Goal: Task Accomplishment & Management: Complete application form

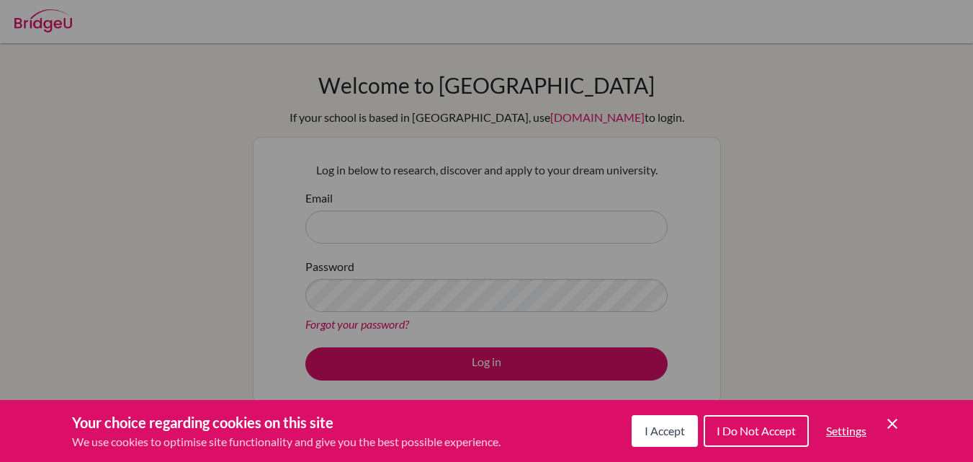
click at [649, 428] on span "I Accept" at bounding box center [664, 430] width 40 height 14
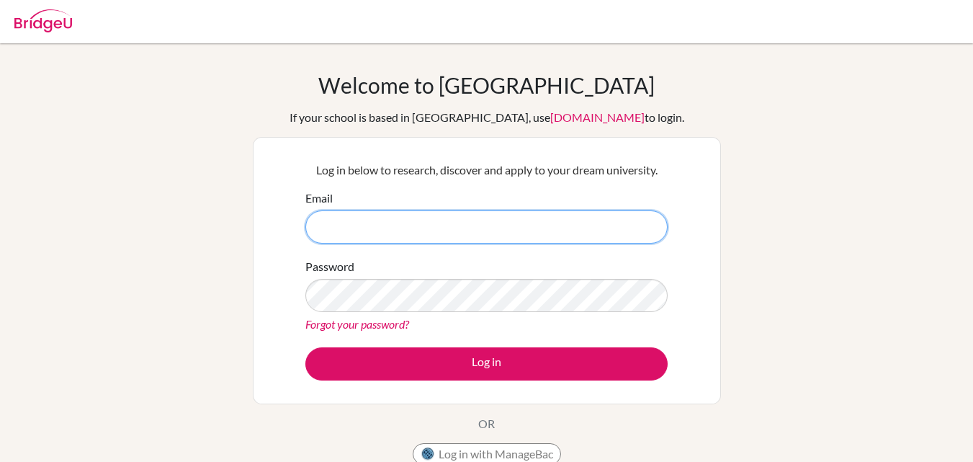
click at [337, 225] on input "Email" at bounding box center [486, 226] width 362 height 33
type input "[EMAIL_ADDRESS][DOMAIN_NAME]"
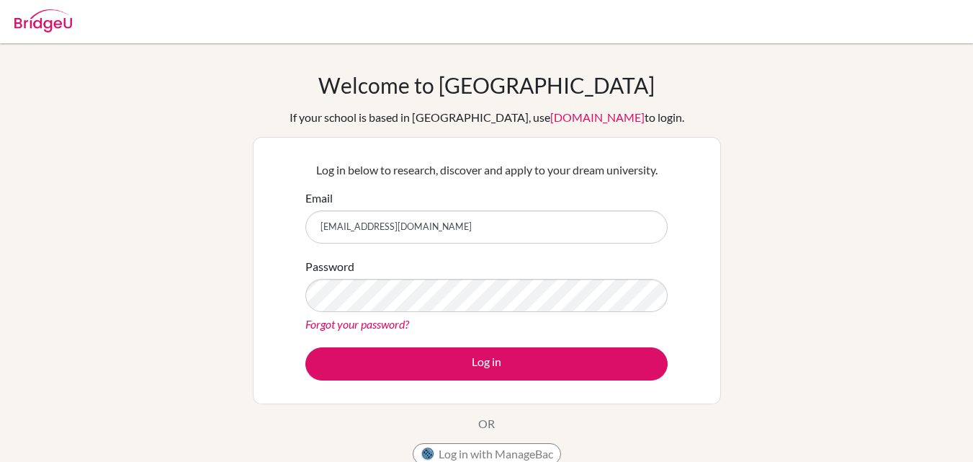
click at [350, 279] on div "Password Forgot your password?" at bounding box center [486, 295] width 362 height 75
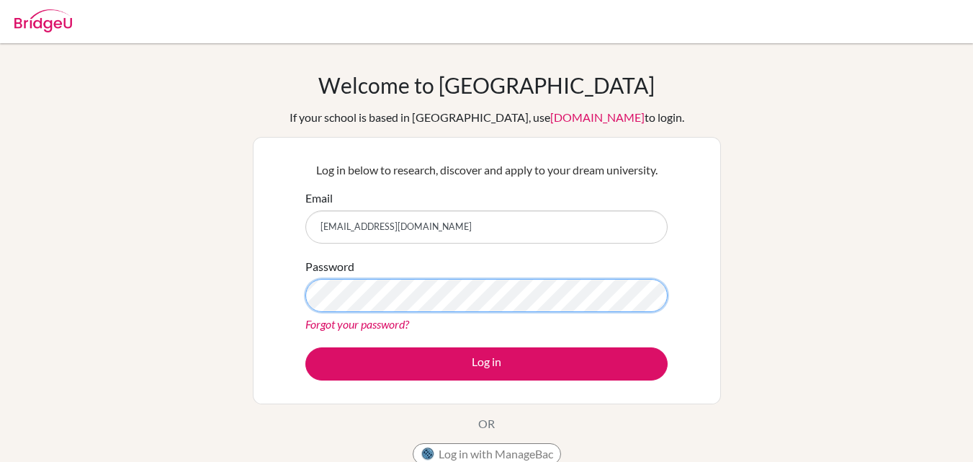
click at [305, 347] on button "Log in" at bounding box center [486, 363] width 362 height 33
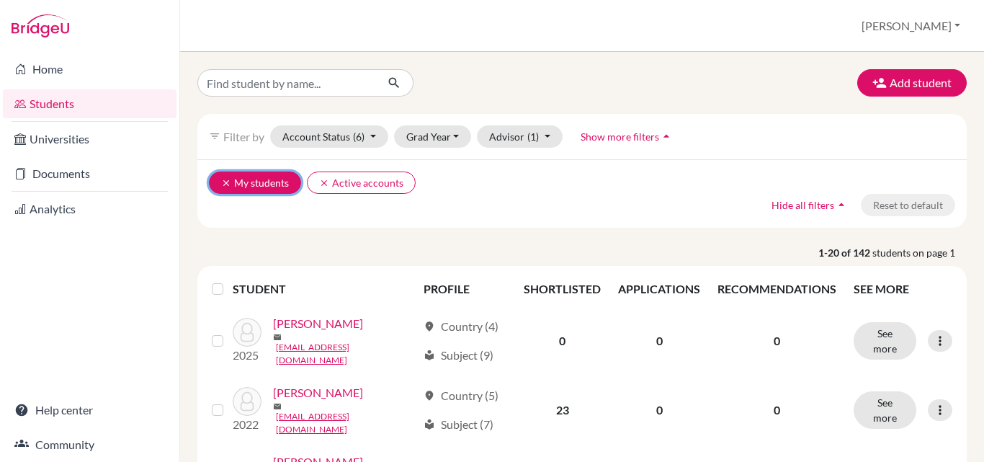
click at [234, 186] on button "clear My students" at bounding box center [255, 182] width 92 height 22
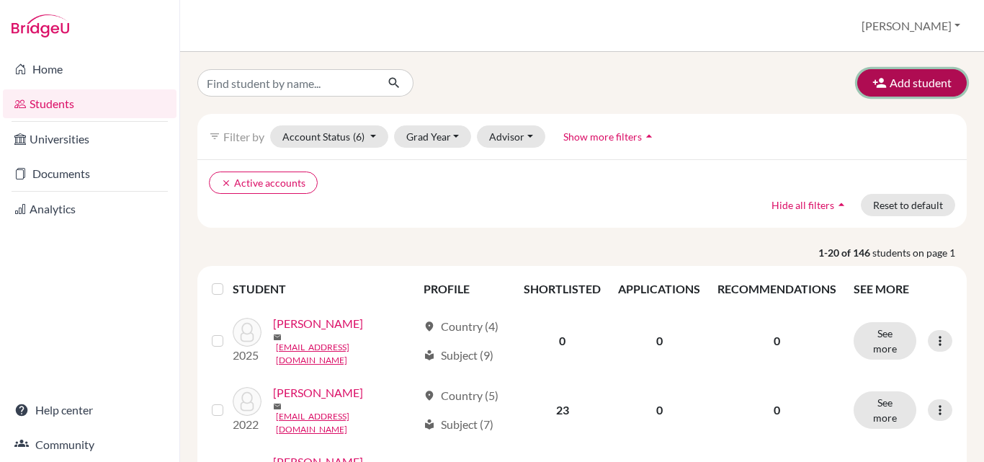
click at [865, 92] on button "Add student" at bounding box center [911, 82] width 109 height 27
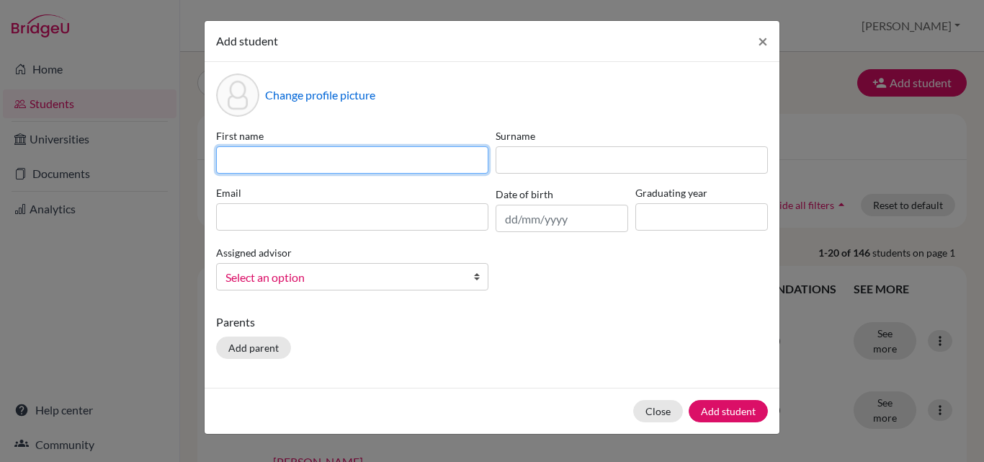
click at [231, 168] on input at bounding box center [352, 159] width 272 height 27
type input "Amalia"
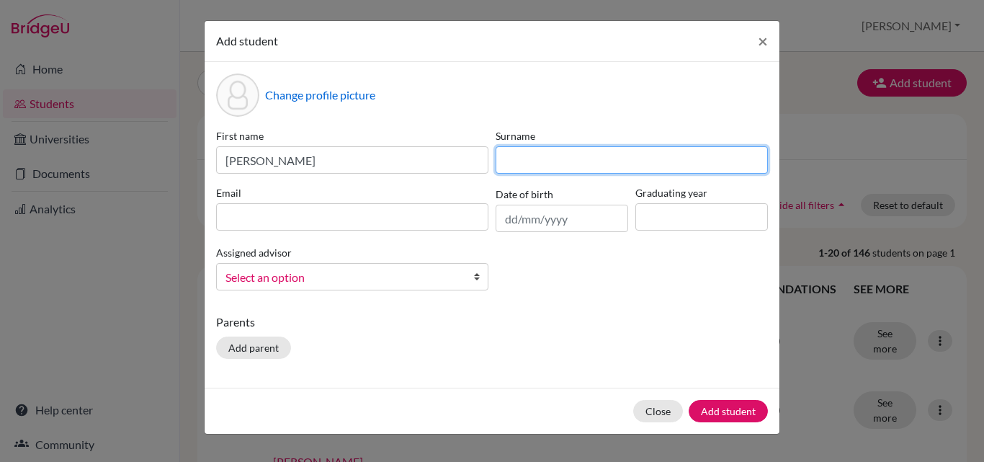
click at [571, 160] on input at bounding box center [631, 159] width 272 height 27
click at [546, 162] on input "Marranzini" at bounding box center [631, 159] width 272 height 27
click at [610, 156] on input "Marranzini" at bounding box center [631, 159] width 272 height 27
type input "Marranzini"
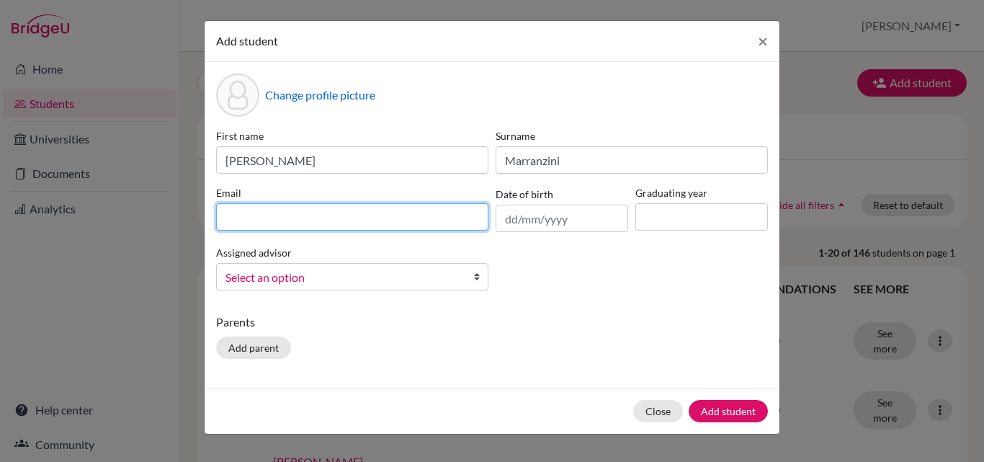
click at [285, 227] on input at bounding box center [352, 216] width 272 height 27
type input "a"
type input "amaliamarranzini@tcfl.edu.do"
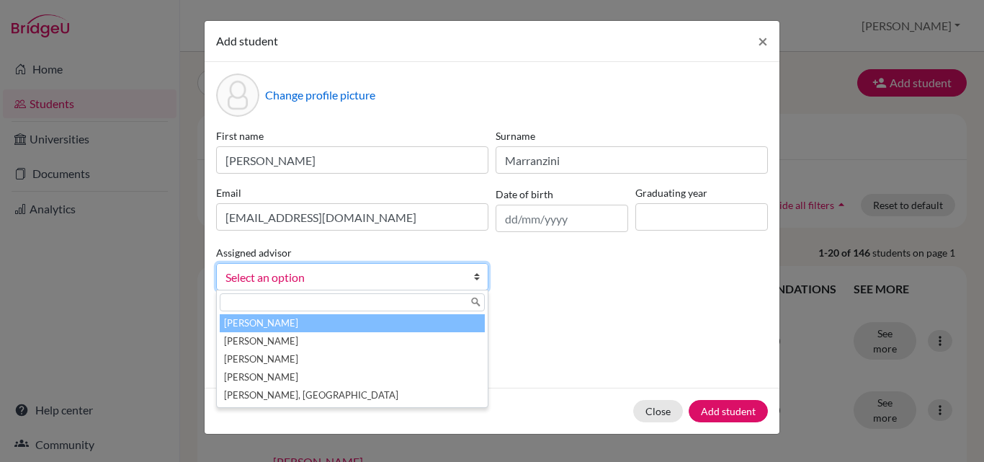
click at [348, 281] on span "Select an option" at bounding box center [342, 277] width 235 height 19
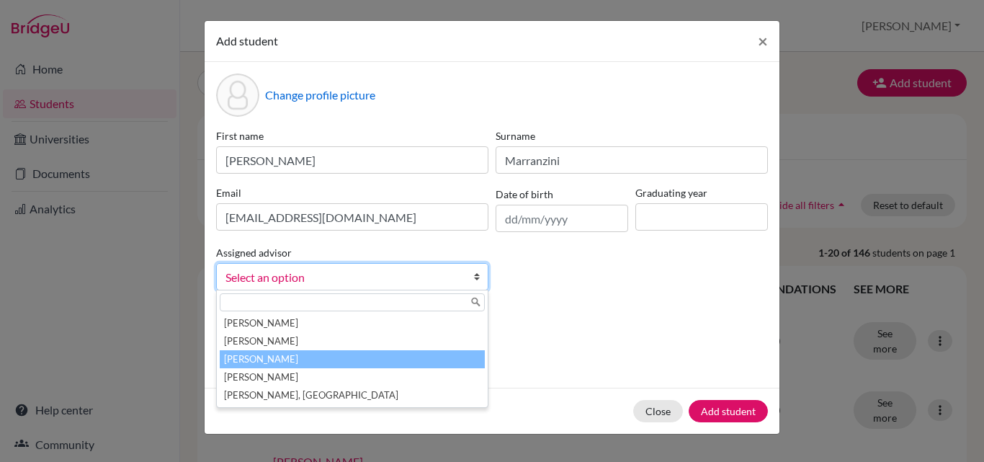
click at [285, 361] on li "Maríñez, Andrea" at bounding box center [352, 359] width 265 height 18
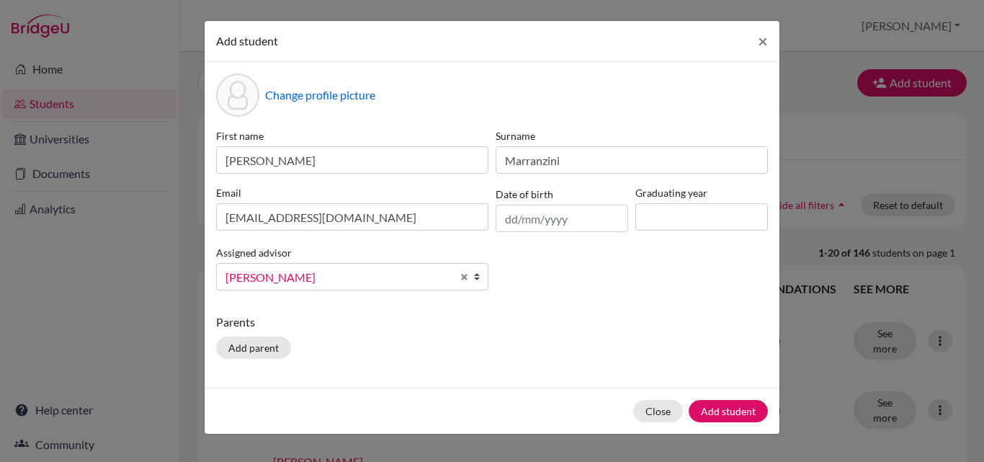
click at [538, 235] on div "First name Amalia Surname Marranzini Email amaliamarranzini@tcfl.edu.do Date of…" at bounding box center [491, 215] width 559 height 174
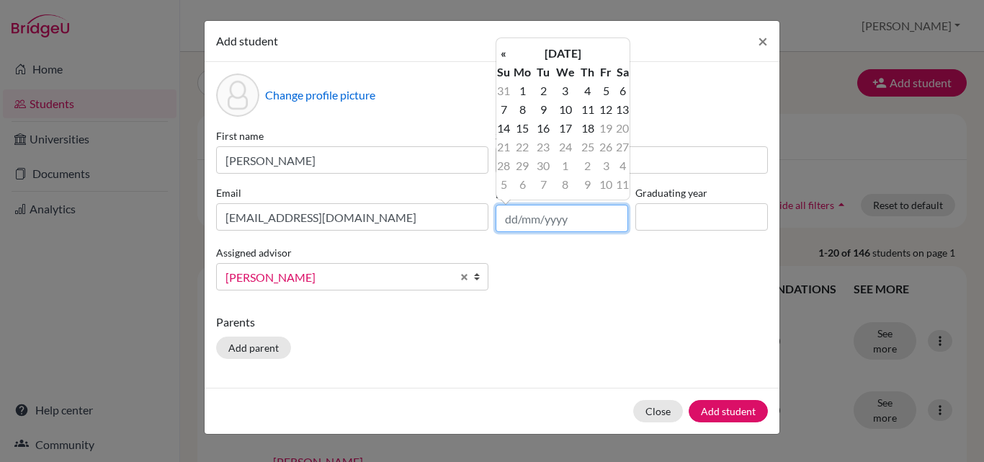
click at [523, 220] on input "text" at bounding box center [561, 217] width 132 height 27
click at [543, 47] on th "September 2025" at bounding box center [562, 53] width 104 height 19
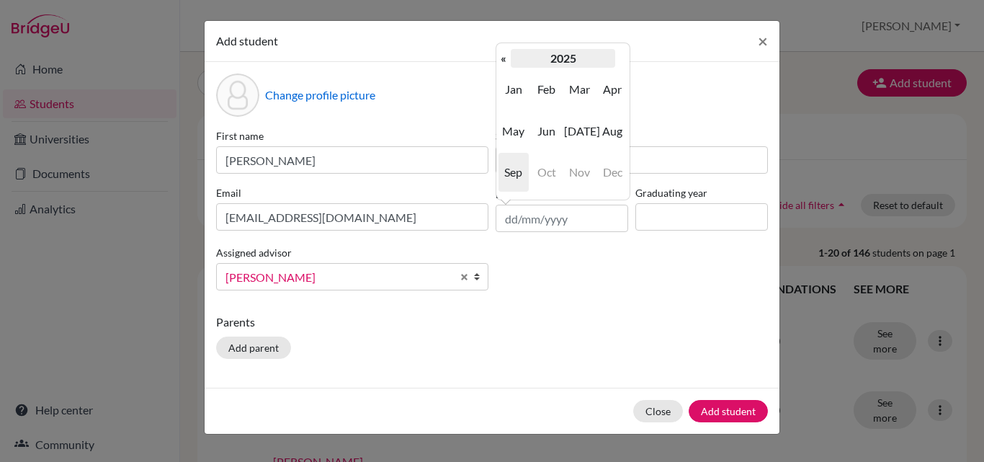
click at [510, 58] on th "2025" at bounding box center [562, 58] width 104 height 19
click at [499, 62] on th "«" at bounding box center [503, 58] width 14 height 19
click at [499, 60] on th "«" at bounding box center [503, 58] width 14 height 19
click at [554, 168] on span "2008" at bounding box center [546, 172] width 30 height 39
click at [609, 166] on span "Dec" at bounding box center [612, 172] width 30 height 39
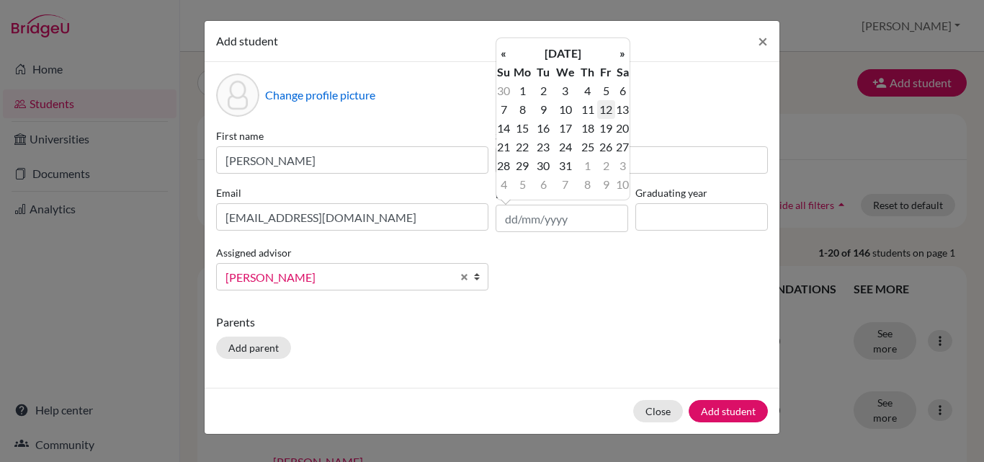
click at [605, 112] on td "12" at bounding box center [606, 109] width 18 height 19
type input "12/12/2008"
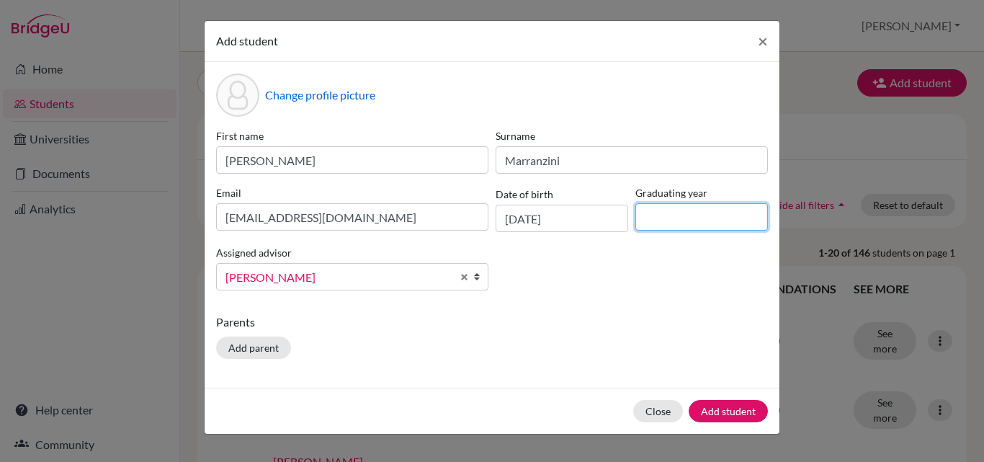
click at [653, 210] on input at bounding box center [701, 216] width 132 height 27
type input "2027"
click at [616, 255] on div "First name Amalia Surname Marranzini Email amaliamarranzini@tcfl.edu.do Date of…" at bounding box center [491, 215] width 559 height 174
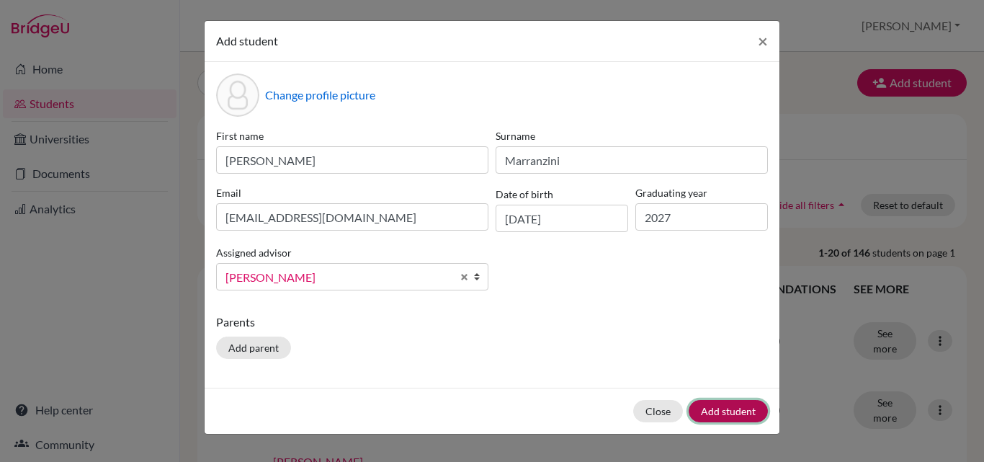
click at [714, 413] on button "Add student" at bounding box center [727, 411] width 79 height 22
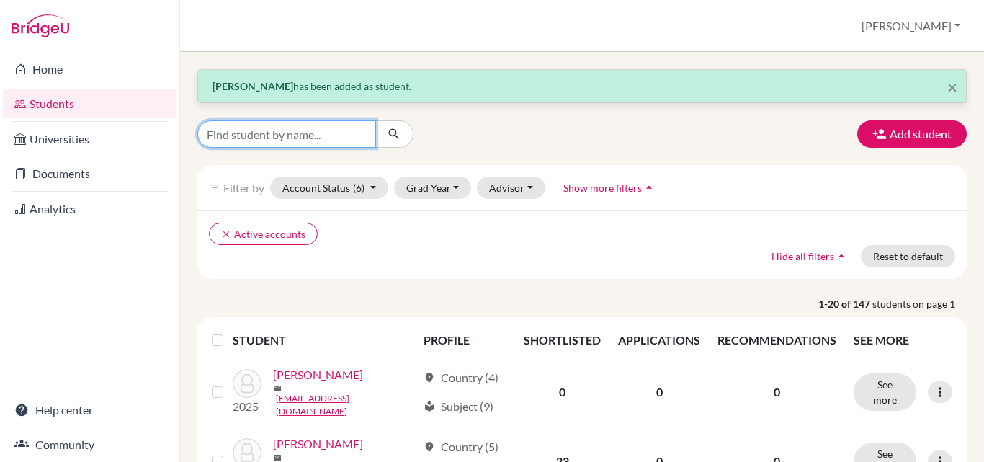
click at [288, 135] on input "Find student by name..." at bounding box center [286, 133] width 179 height 27
type input "miranda"
click button "submit" at bounding box center [394, 133] width 38 height 27
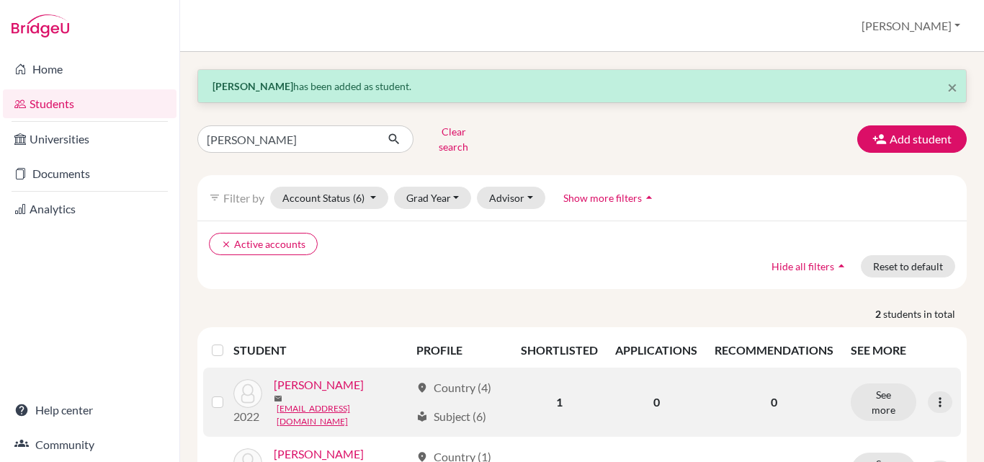
scroll to position [63, 0]
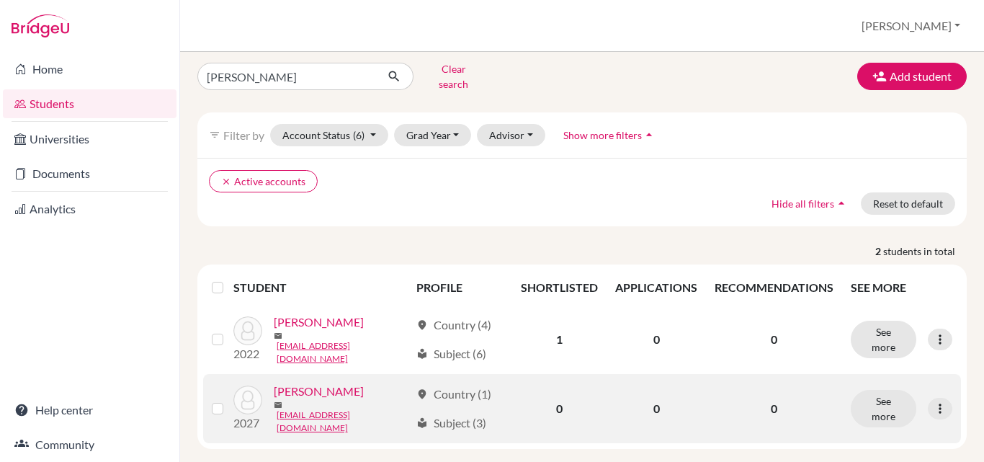
click at [296, 384] on link "Roman, Miranda" at bounding box center [319, 390] width 90 height 17
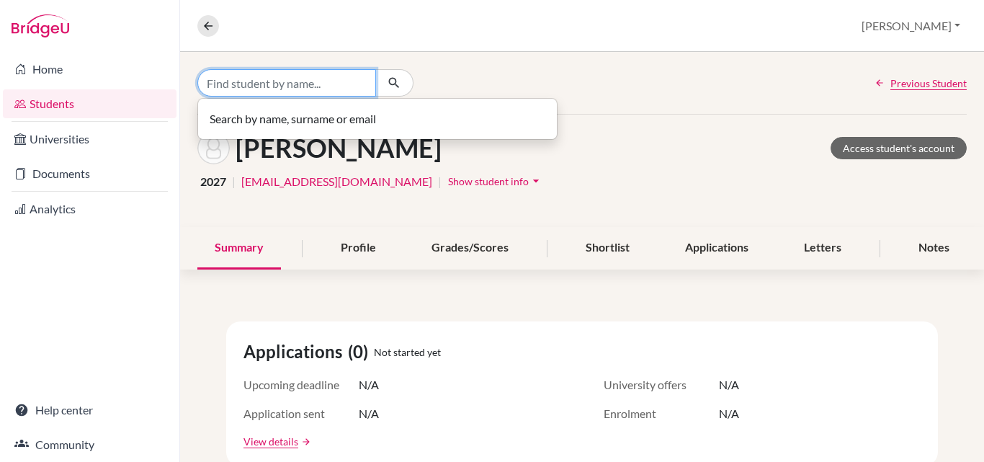
click at [320, 91] on input "Find student by name..." at bounding box center [286, 82] width 179 height 27
type input "luna"
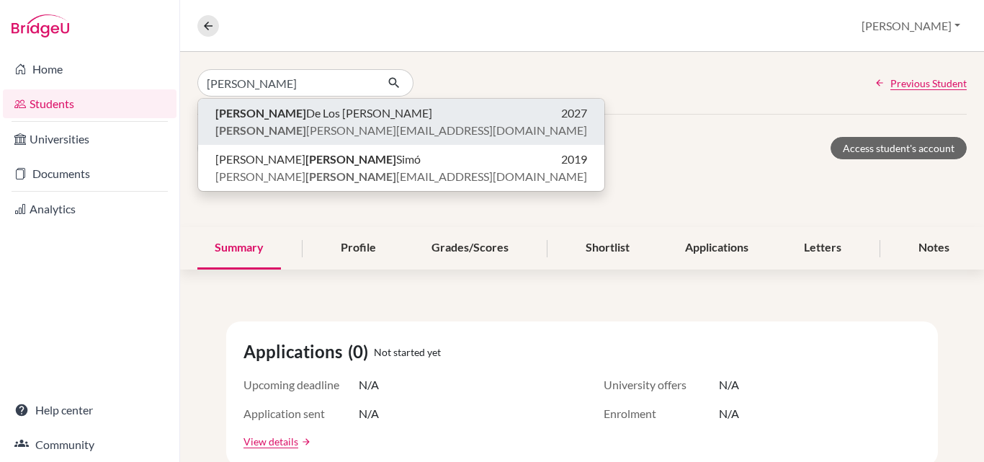
drag, startPoint x: 328, startPoint y: 117, endPoint x: 318, endPoint y: 114, distance: 9.6
click at [325, 117] on p "Luna De Los Rios 2027" at bounding box center [401, 112] width 372 height 17
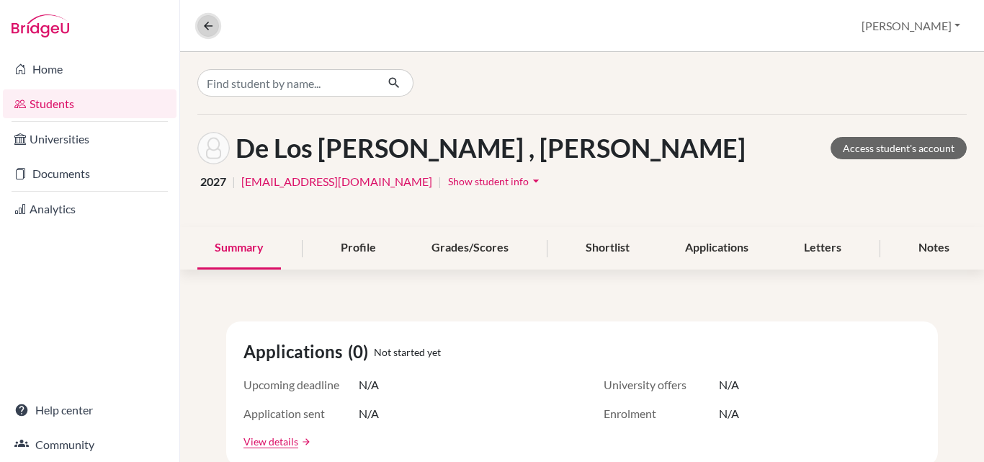
click at [205, 27] on icon at bounding box center [208, 25] width 13 height 13
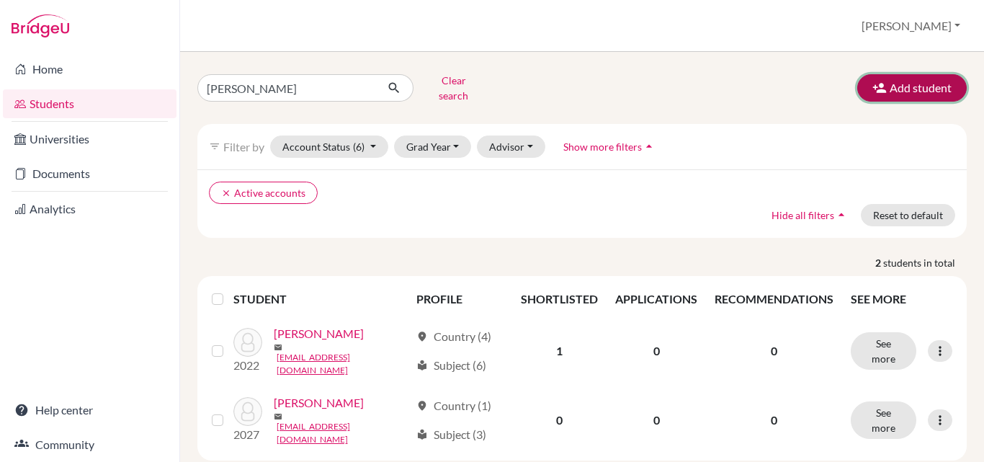
click at [874, 81] on icon "button" at bounding box center [879, 88] width 14 height 14
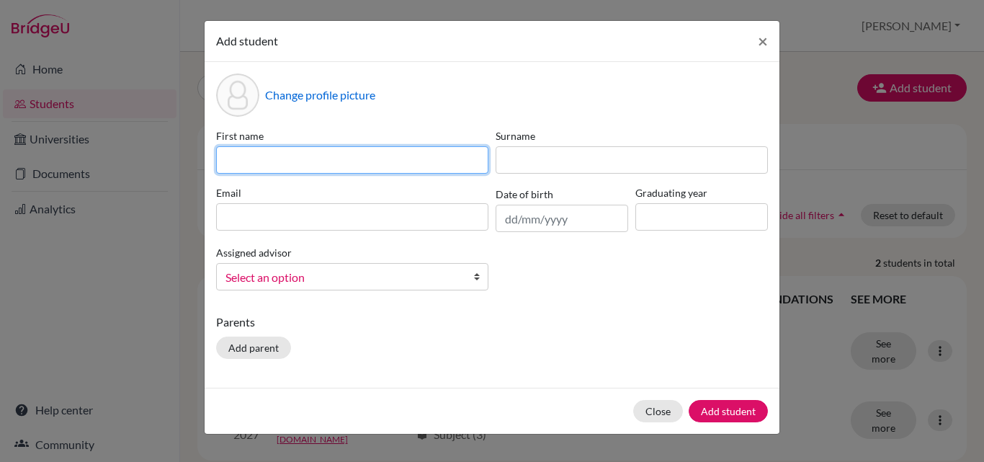
click at [312, 159] on input at bounding box center [352, 159] width 272 height 27
type input "Joshua"
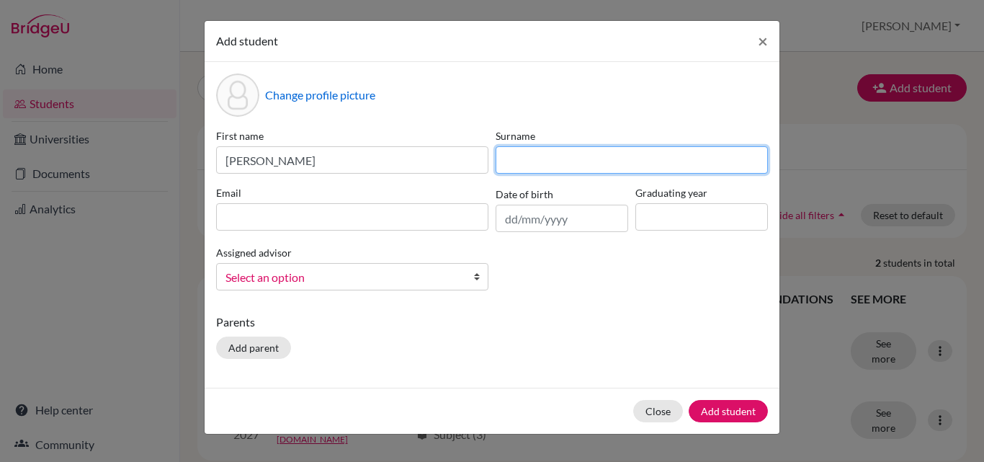
drag, startPoint x: 559, startPoint y: 153, endPoint x: 567, endPoint y: 145, distance: 11.2
click at [562, 153] on input at bounding box center [631, 159] width 272 height 27
type input "Polanco"
click at [503, 162] on input "Polanco" at bounding box center [631, 159] width 272 height 27
drag, startPoint x: 546, startPoint y: 153, endPoint x: 461, endPoint y: 130, distance: 88.9
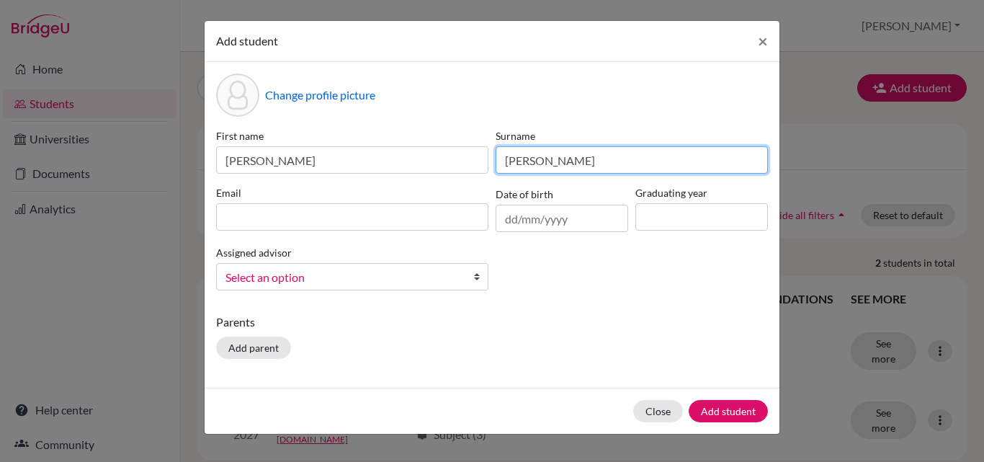
click at [476, 158] on div "First name Joshua Surname Polanco Email Date of birth Graduating year Assigned …" at bounding box center [491, 215] width 559 height 174
type input "Uribe"
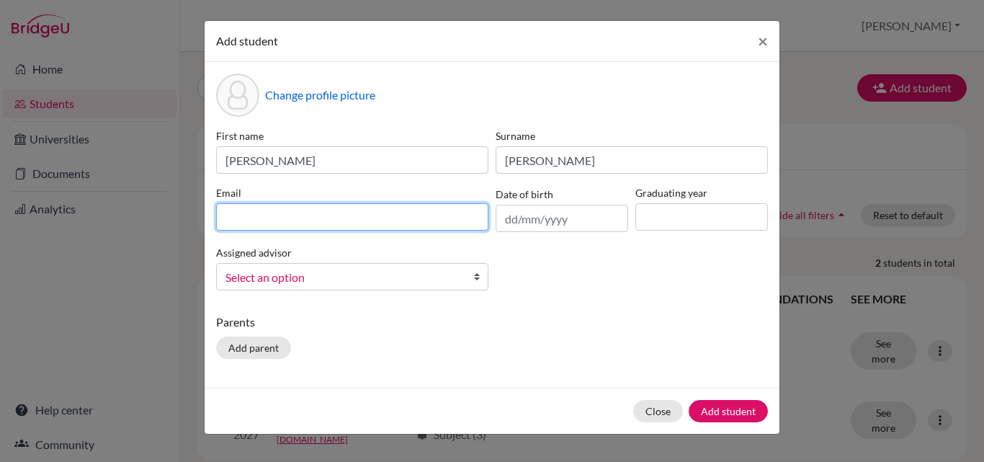
click at [217, 225] on input at bounding box center [352, 216] width 272 height 27
type input "joshuauribe@tcfl.edu.do"
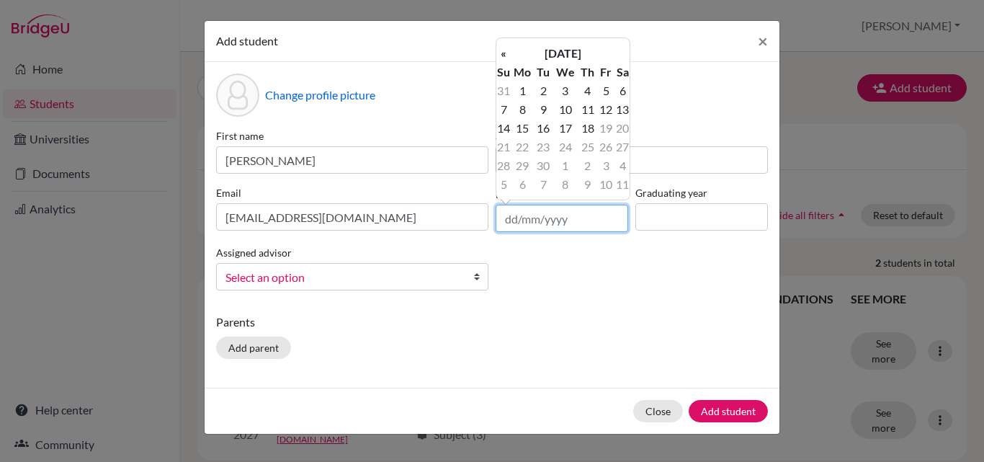
click at [563, 207] on input "text" at bounding box center [561, 217] width 132 height 27
click at [505, 54] on th "«" at bounding box center [503, 53] width 14 height 19
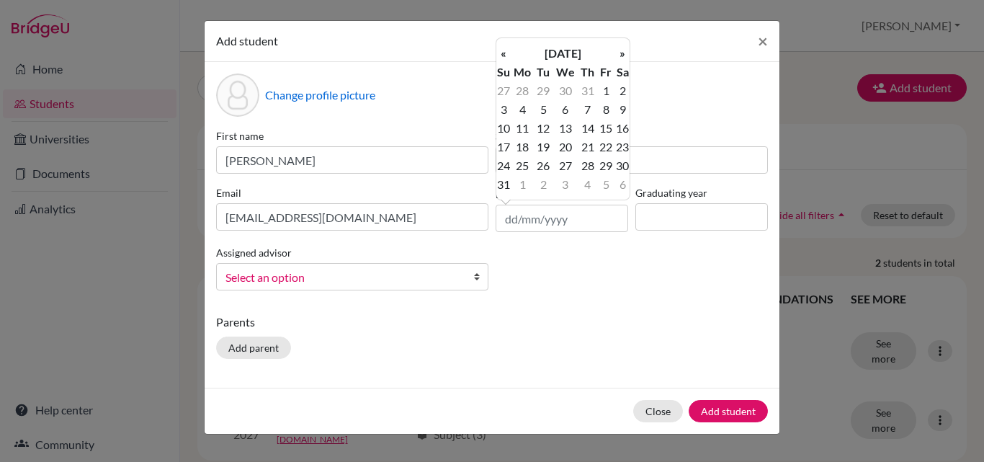
click at [505, 54] on th "«" at bounding box center [503, 53] width 14 height 19
click at [542, 48] on th "May 2025" at bounding box center [562, 53] width 104 height 19
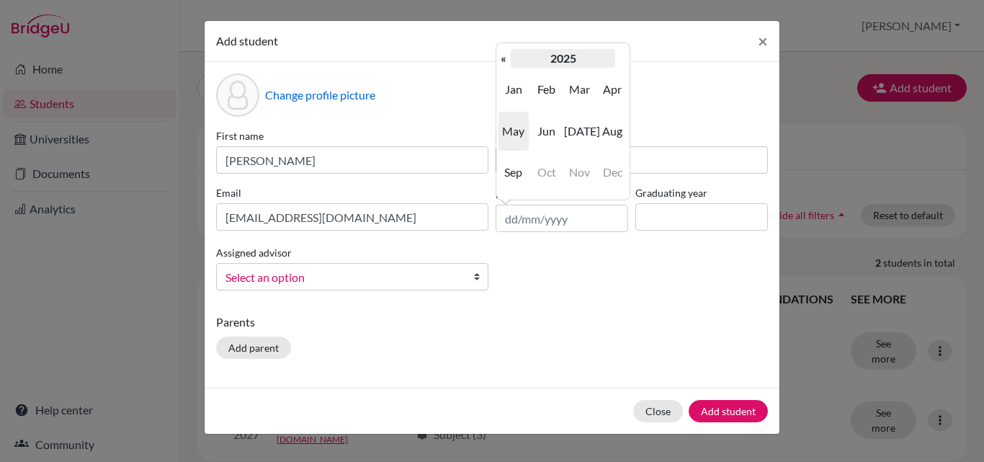
click at [565, 60] on th "2025" at bounding box center [562, 58] width 104 height 19
click at [503, 55] on th "«" at bounding box center [503, 58] width 14 height 19
click at [519, 88] on span "2009" at bounding box center [513, 89] width 30 height 39
click at [536, 84] on span "Feb" at bounding box center [546, 89] width 30 height 39
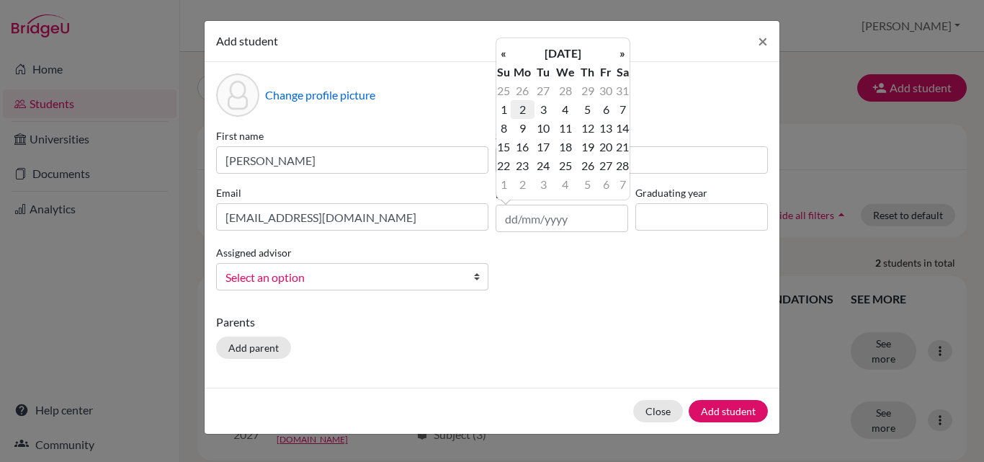
click at [527, 109] on td "2" at bounding box center [522, 109] width 24 height 19
type input "02/02/2009"
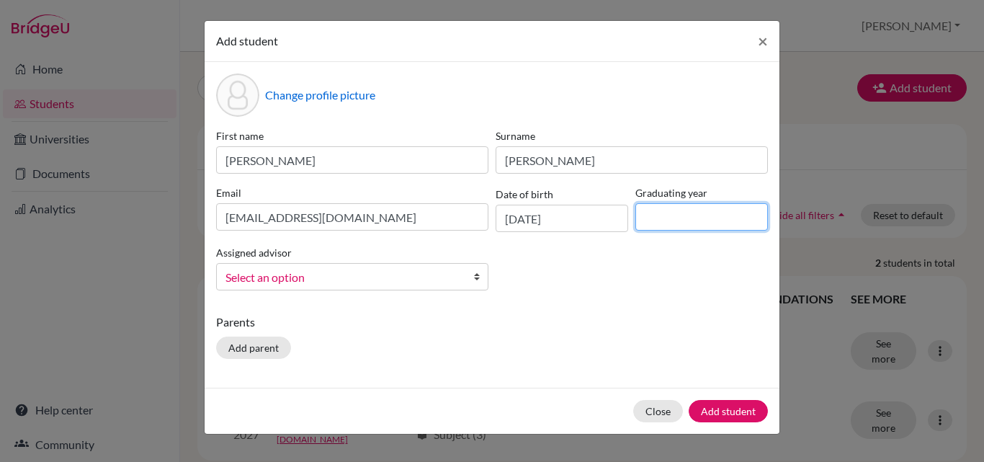
click at [700, 215] on input at bounding box center [701, 216] width 132 height 27
type input "2027"
click at [546, 286] on div "First name Joshua Surname Uribe Email joshuauribe@tcfl.edu.do Date of birth 02/…" at bounding box center [491, 215] width 559 height 174
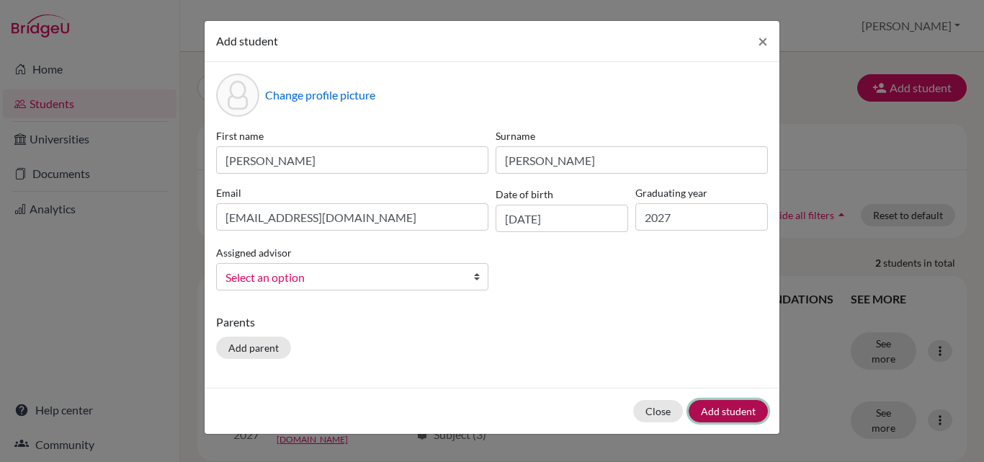
click at [739, 401] on button "Add student" at bounding box center [727, 411] width 79 height 22
